Goal: Check status: Check status

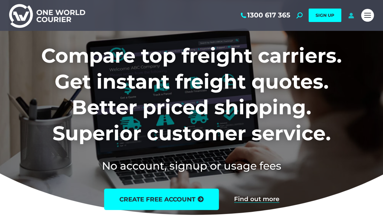
click at [347, 17] on icon at bounding box center [351, 15] width 8 height 6
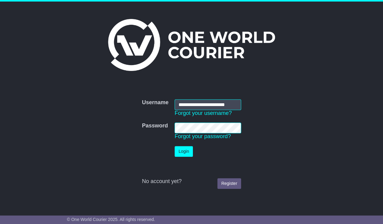
click at [183, 153] on button "Login" at bounding box center [184, 151] width 18 height 11
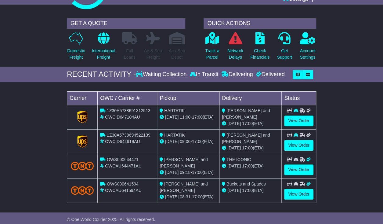
scroll to position [45, 0]
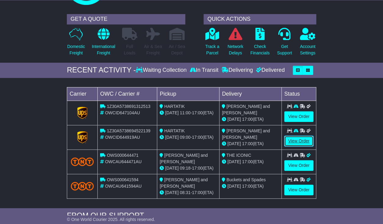
click at [295, 139] on link "View Order" at bounding box center [298, 140] width 29 height 11
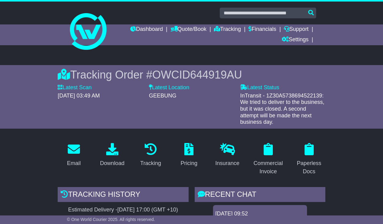
scroll to position [143, 0]
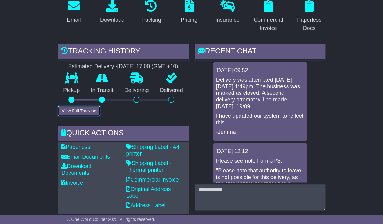
click at [86, 111] on button "View Full Tracking" at bounding box center [79, 111] width 42 height 11
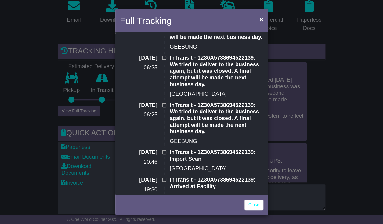
scroll to position [0, 0]
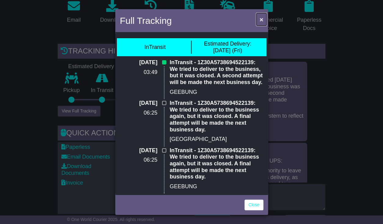
click at [263, 21] on button "×" at bounding box center [261, 19] width 10 height 13
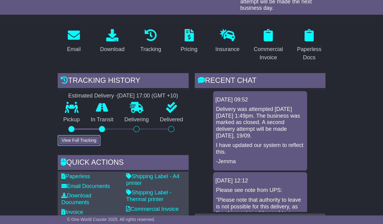
scroll to position [113, 0]
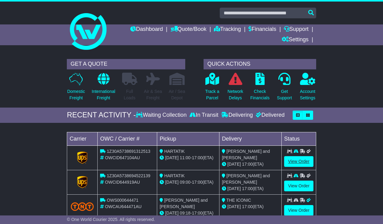
scroll to position [87, 0]
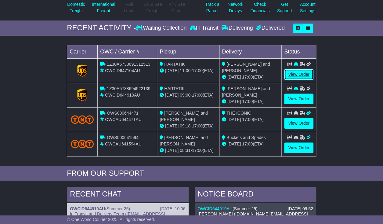
click at [297, 75] on link "View Order" at bounding box center [298, 74] width 29 height 11
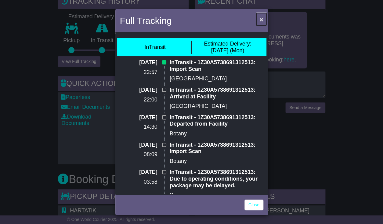
click at [258, 19] on button "×" at bounding box center [261, 19] width 10 height 13
